Goal: Task Accomplishment & Management: Manage account settings

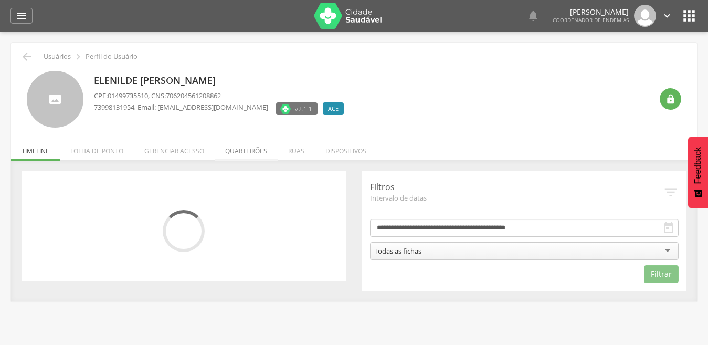
click at [245, 150] on li "Quarteirões" at bounding box center [246, 148] width 63 height 25
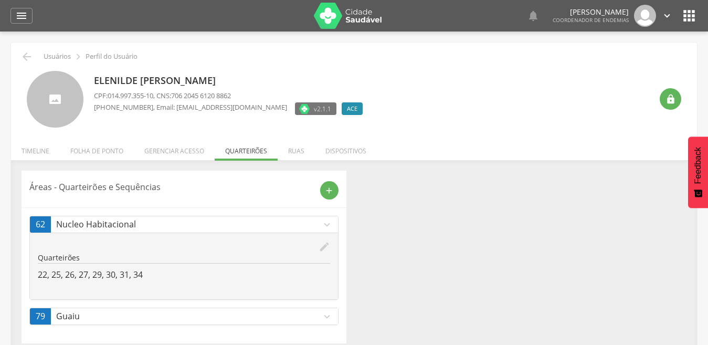
click at [326, 245] on icon "edit" at bounding box center [325, 247] width 12 height 12
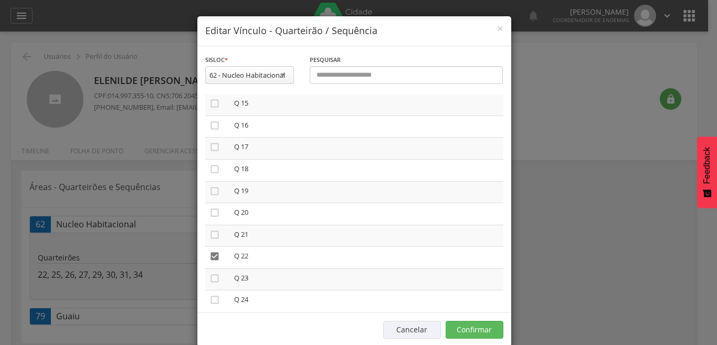
scroll to position [336, 0]
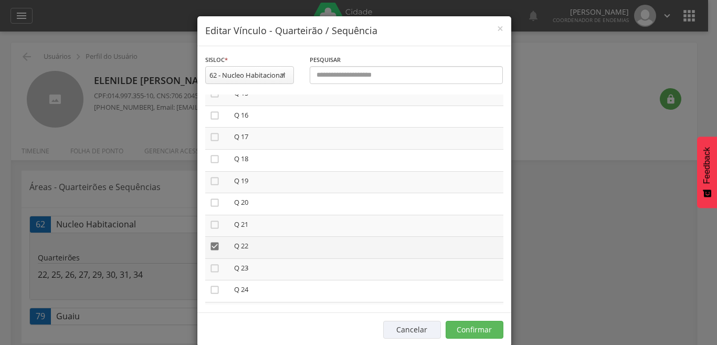
click at [209, 244] on icon "" at bounding box center [214, 246] width 11 height 11
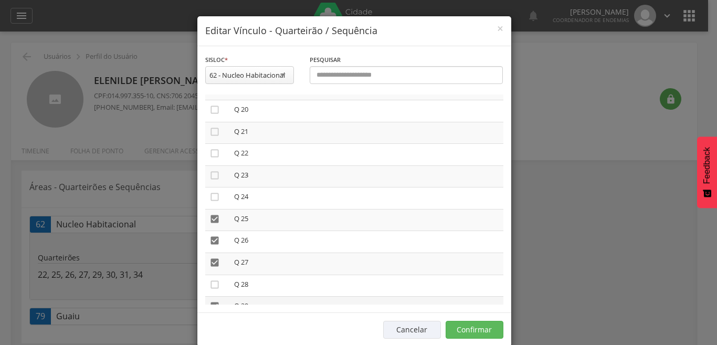
scroll to position [441, 0]
click at [212, 207] on icon "" at bounding box center [214, 207] width 11 height 11
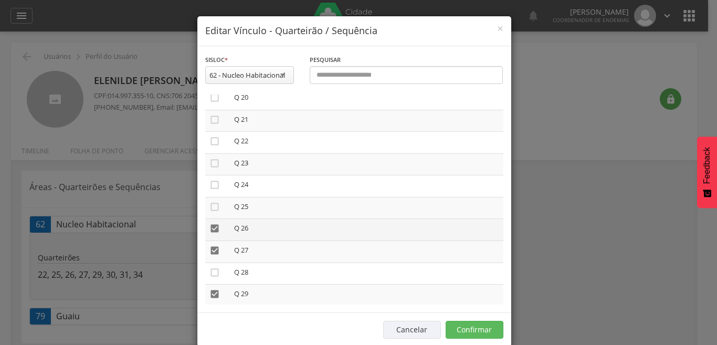
click at [209, 224] on icon "" at bounding box center [214, 228] width 11 height 11
click at [211, 249] on icon "" at bounding box center [214, 250] width 11 height 11
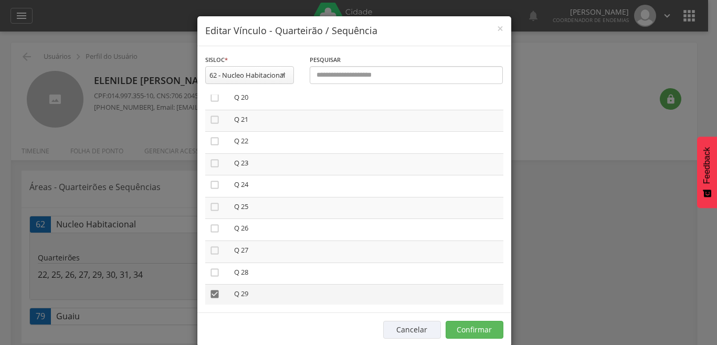
click at [210, 293] on icon "" at bounding box center [214, 294] width 11 height 11
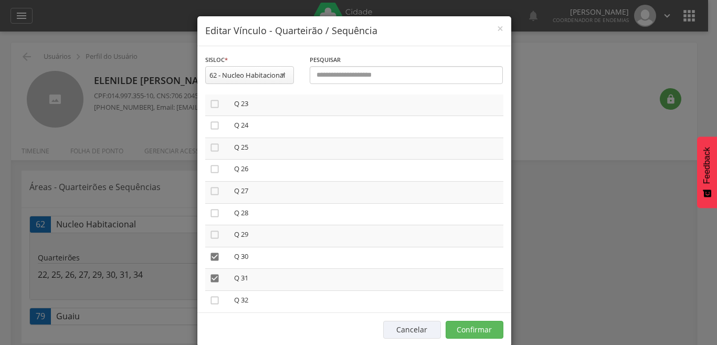
scroll to position [504, 0]
click at [209, 250] on icon "" at bounding box center [214, 253] width 11 height 11
click at [210, 275] on icon "" at bounding box center [214, 274] width 11 height 11
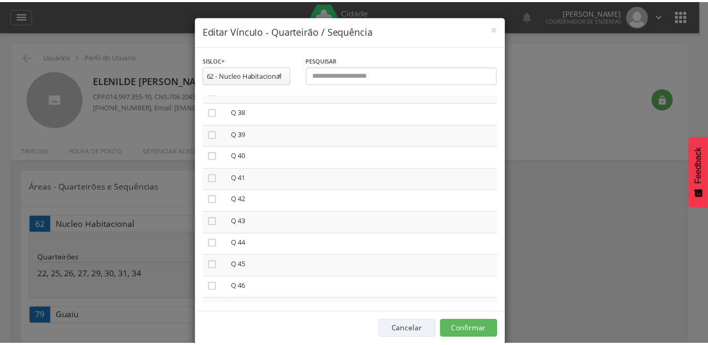
scroll to position [840, 0]
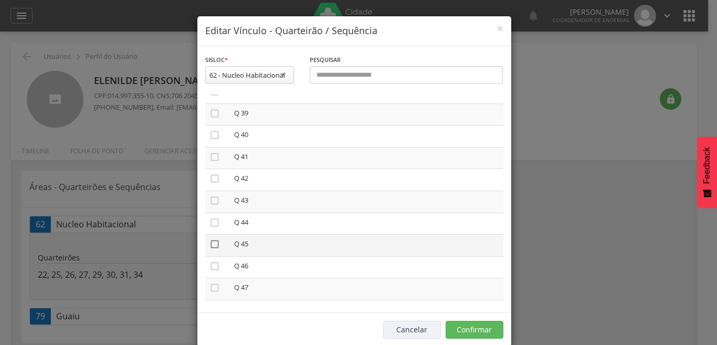
click at [209, 240] on icon "" at bounding box center [214, 244] width 11 height 11
click at [473, 330] on button "Confirmar" at bounding box center [475, 330] width 58 height 18
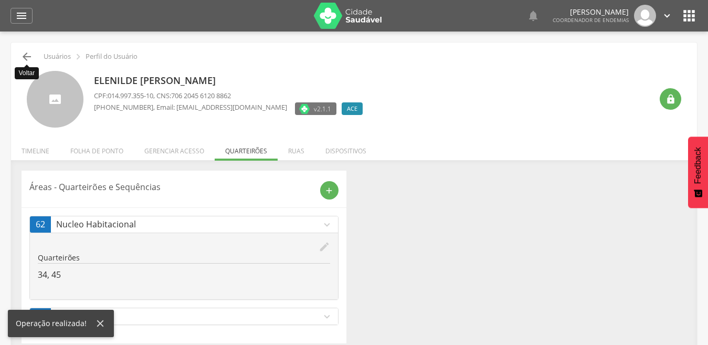
click at [26, 53] on icon "" at bounding box center [26, 56] width 13 height 13
